Goal: Task Accomplishment & Management: Complete application form

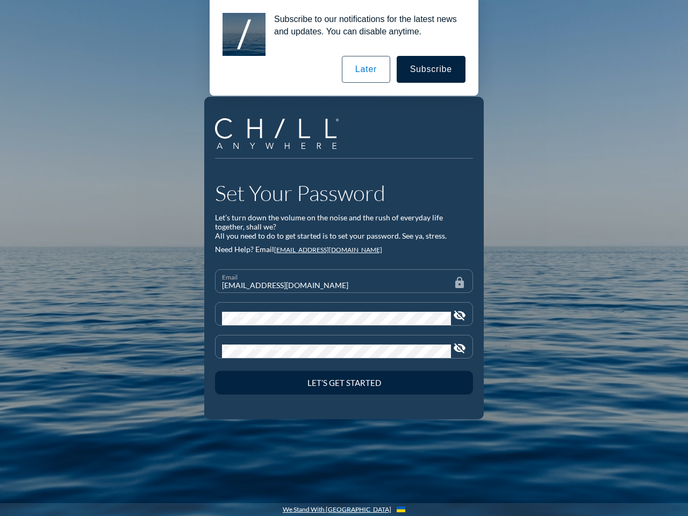
click at [344, 281] on form "Email [EMAIL_ADDRESS][DOMAIN_NAME] lock Password visibility_off Confirm Passwor…" at bounding box center [344, 333] width 258 height 128
click at [459, 315] on icon "visibility_off" at bounding box center [459, 315] width 13 height 13
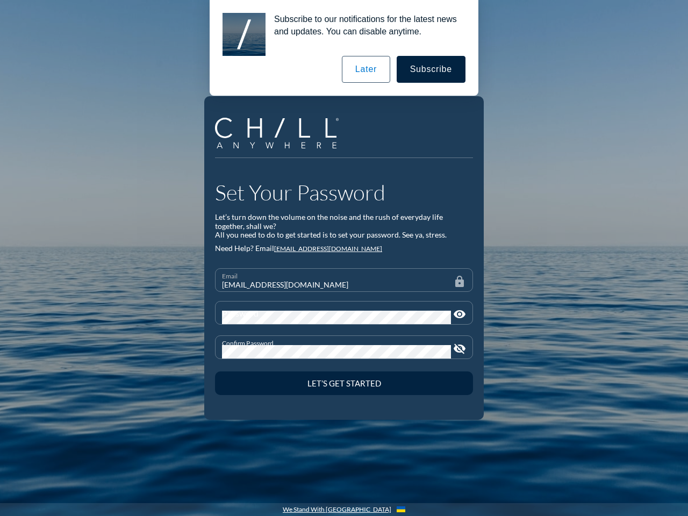
click at [459, 348] on icon "visibility_off" at bounding box center [459, 348] width 13 height 13
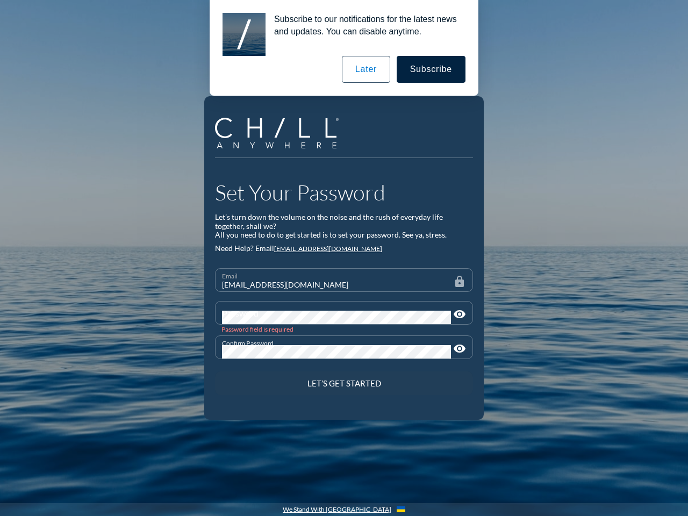
click at [344, 383] on div "Let’s Get Started" at bounding box center [344, 383] width 220 height 10
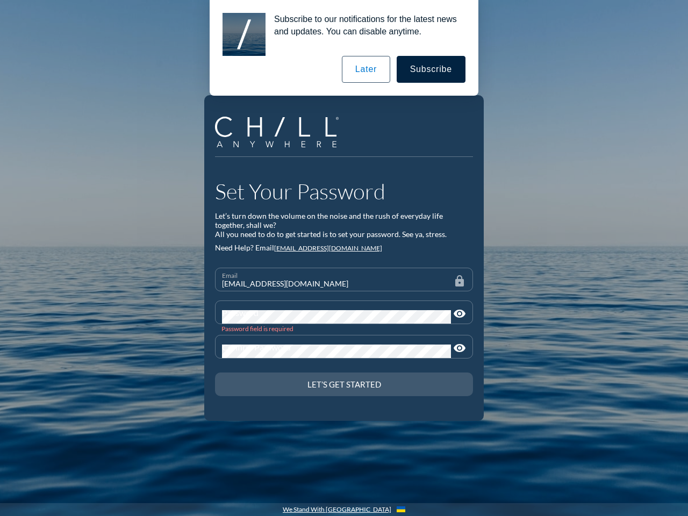
click at [432, 69] on button "Subscribe" at bounding box center [431, 69] width 69 height 27
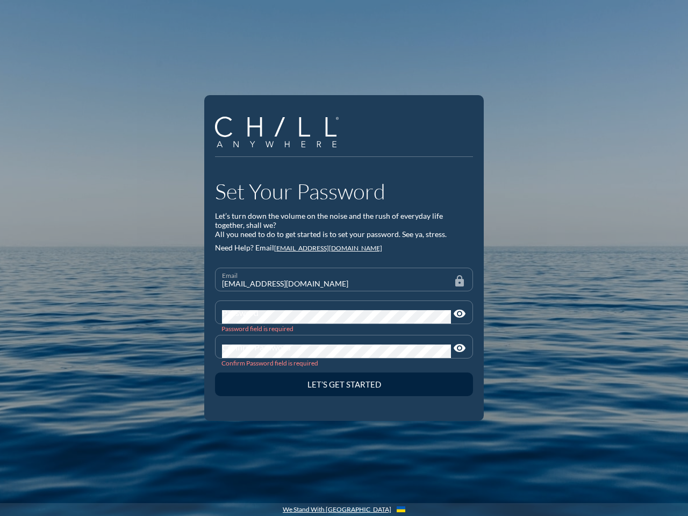
click at [368, 69] on div "Subscribe to our notifications for the latest news and updates. You can disable…" at bounding box center [344, 48] width 688 height 96
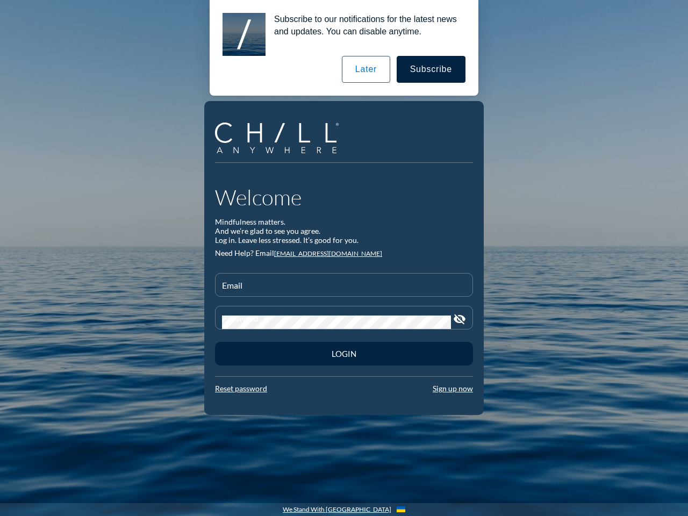
click at [344, 285] on input "Email" at bounding box center [344, 289] width 244 height 13
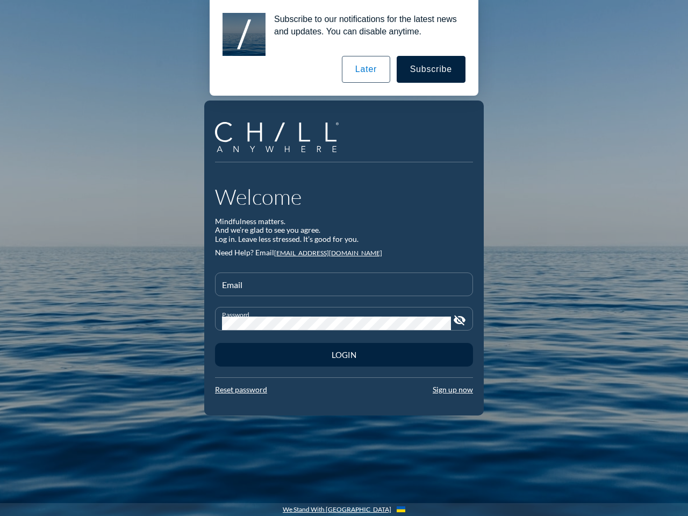
click at [459, 319] on icon "visibility_off" at bounding box center [459, 320] width 13 height 13
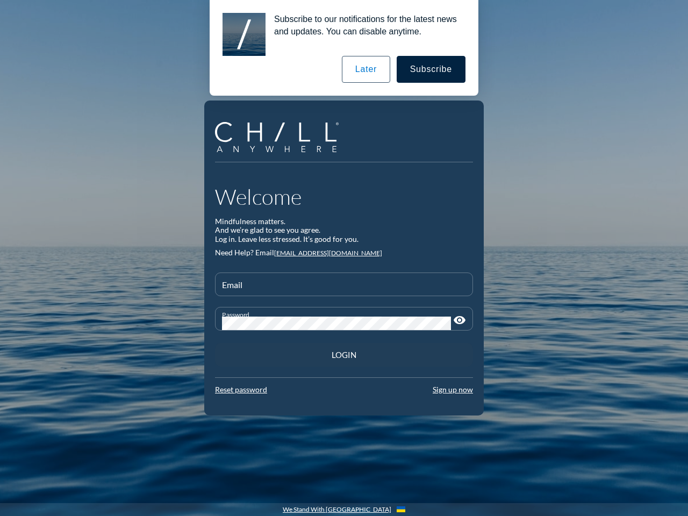
click at [344, 354] on div "Login" at bounding box center [344, 355] width 220 height 10
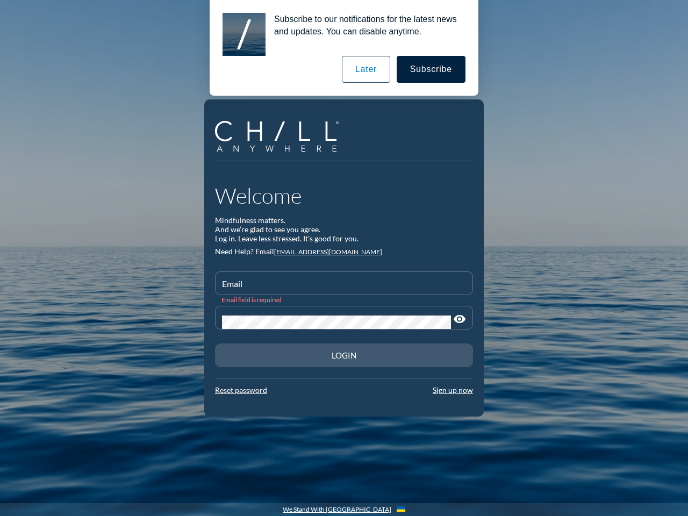
click at [432, 69] on button "Subscribe" at bounding box center [431, 69] width 69 height 27
